Goal: Task Accomplishment & Management: Complete application form

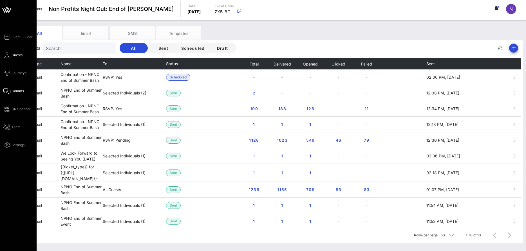
click at [15, 53] on span "Guests" at bounding box center [17, 55] width 11 height 5
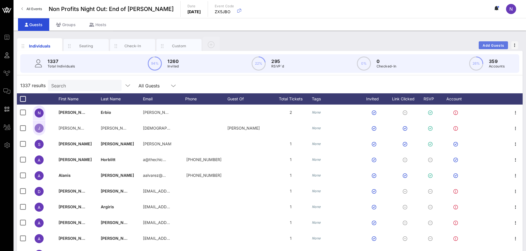
click at [494, 43] on button "Add Guests" at bounding box center [492, 45] width 29 height 8
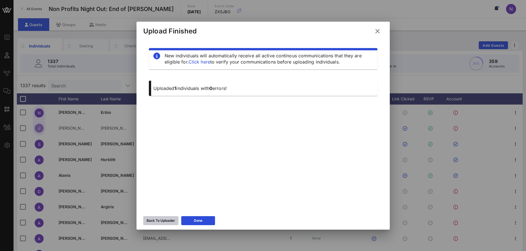
click at [158, 223] on div "Back To Uploader" at bounding box center [161, 221] width 28 height 6
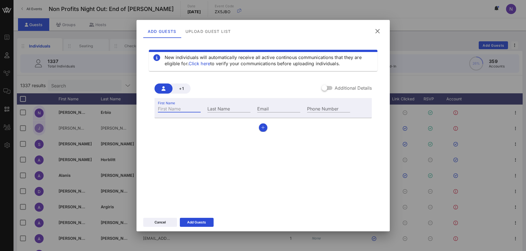
click at [171, 106] on div "First Name" at bounding box center [179, 108] width 43 height 7
type input "C"
click at [377, 29] on icon at bounding box center [378, 31] width 8 height 7
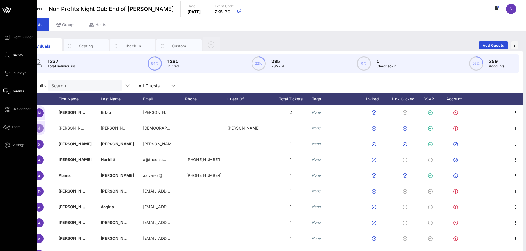
click at [16, 90] on span "Comms" at bounding box center [18, 91] width 12 height 5
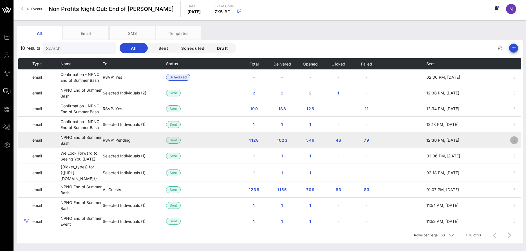
click at [512, 139] on icon "button" at bounding box center [514, 140] width 7 height 7
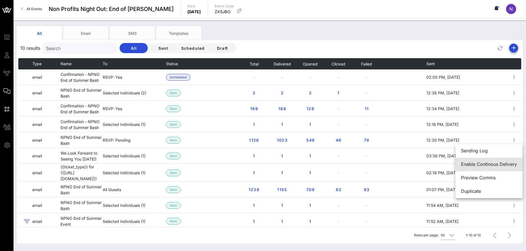
click at [489, 166] on div "Enable Continous Delivery" at bounding box center [489, 164] width 56 height 5
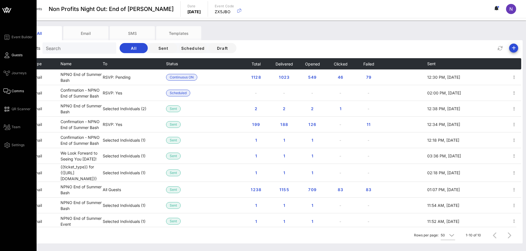
click at [14, 58] on link "Guests" at bounding box center [12, 55] width 19 height 7
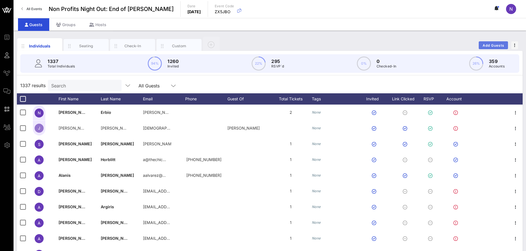
click at [487, 45] on span "Add Guests" at bounding box center [493, 45] width 22 height 4
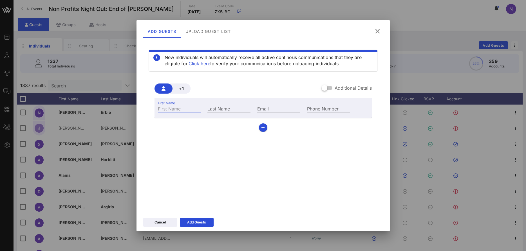
click at [172, 108] on input "First Name" at bounding box center [179, 108] width 43 height 7
type input "Chelsea"
type input "[PERSON_NAME]"
type input "[PERSON_NAME][EMAIL_ADDRESS][DOMAIN_NAME]"
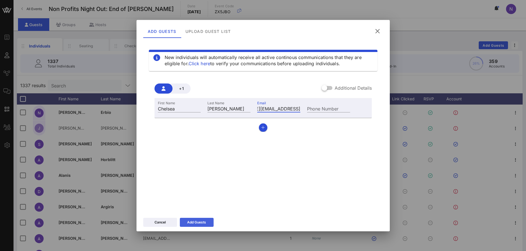
click at [196, 224] on icon at bounding box center [197, 222] width 4 height 3
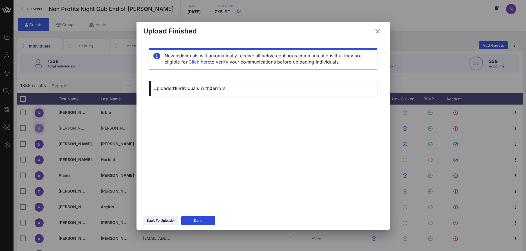
click at [376, 30] on icon at bounding box center [378, 31] width 8 height 7
